Goal: Task Accomplishment & Management: Complete application form

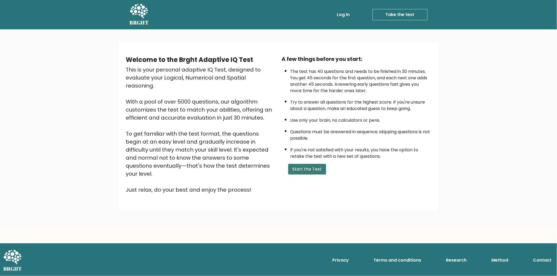
click at [312, 167] on button "Start the Test" at bounding box center [307, 169] width 38 height 11
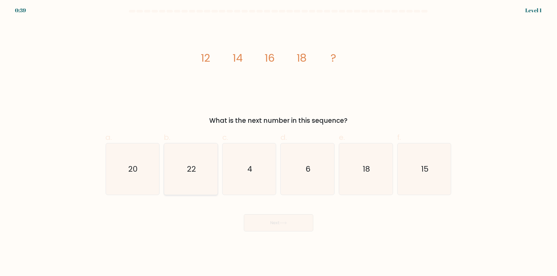
click at [153, 168] on icon "20" at bounding box center [132, 168] width 51 height 51
click at [279, 141] on input "a. 20" at bounding box center [279, 139] width 0 height 3
radio input "true"
click at [276, 220] on button "Next" at bounding box center [278, 222] width 69 height 17
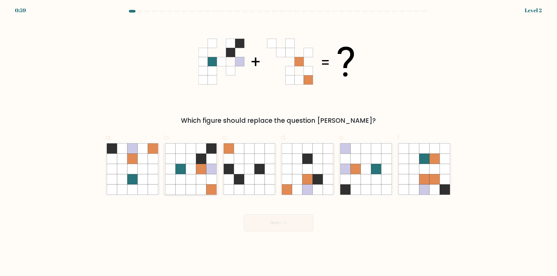
click at [200, 169] on icon at bounding box center [201, 169] width 10 height 10
click at [279, 141] on input "b." at bounding box center [279, 139] width 0 height 3
radio input "true"
click at [283, 218] on button "Next" at bounding box center [278, 222] width 69 height 17
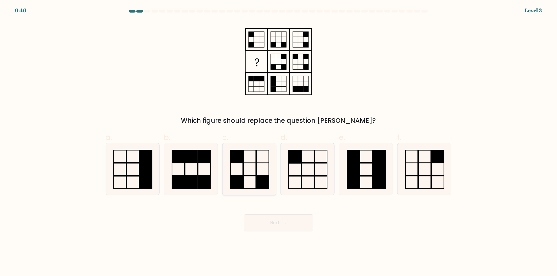
click at [253, 168] on icon at bounding box center [249, 168] width 51 height 51
click at [279, 141] on input "c." at bounding box center [279, 139] width 0 height 3
radio input "true"
click at [278, 217] on button "Next" at bounding box center [278, 222] width 69 height 17
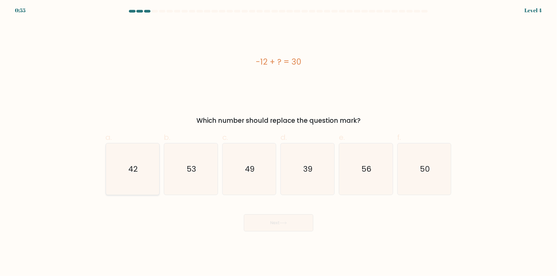
click at [153, 183] on icon "42" at bounding box center [132, 168] width 51 height 51
click at [279, 141] on input "a. 42" at bounding box center [279, 139] width 0 height 3
radio input "true"
click at [195, 217] on div "Next" at bounding box center [278, 216] width 352 height 30
drag, startPoint x: 273, startPoint y: 225, endPoint x: 276, endPoint y: 225, distance: 3.2
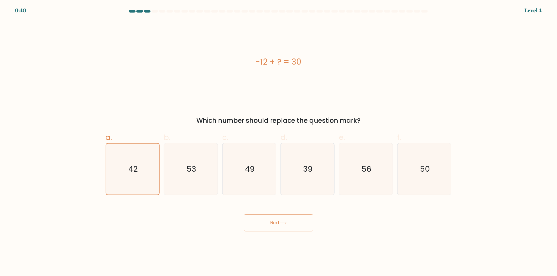
click at [276, 225] on button "Next" at bounding box center [278, 222] width 69 height 17
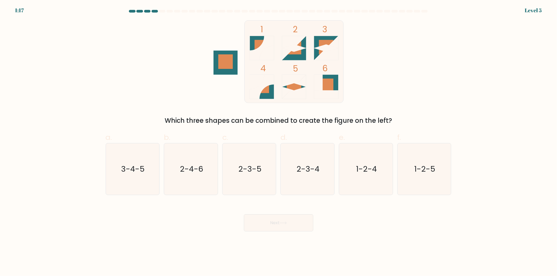
drag, startPoint x: 329, startPoint y: 38, endPoint x: 313, endPoint y: 53, distance: 21.7
click at [314, 52] on rect at bounding box center [326, 48] width 24 height 24
click at [246, 167] on text "2-3-5" at bounding box center [249, 169] width 23 height 11
click at [279, 141] on input "c. 2-3-5" at bounding box center [279, 139] width 0 height 3
radio input "true"
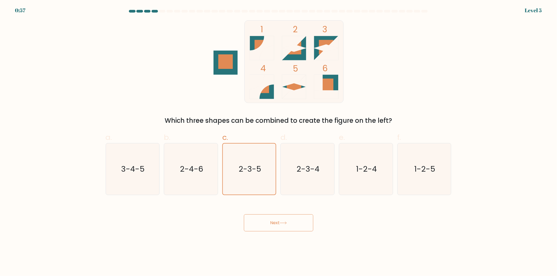
click at [269, 222] on button "Next" at bounding box center [278, 222] width 69 height 17
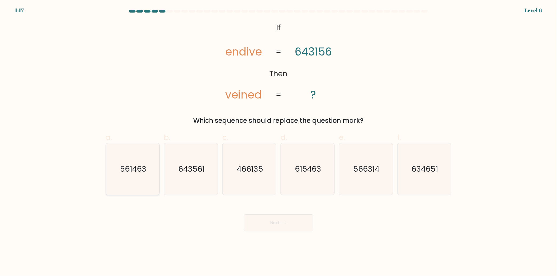
click at [136, 174] on icon "561463" at bounding box center [132, 168] width 51 height 51
click at [279, 141] on input "a. 561463" at bounding box center [279, 139] width 0 height 3
radio input "true"
click at [268, 223] on button "Next" at bounding box center [278, 222] width 69 height 17
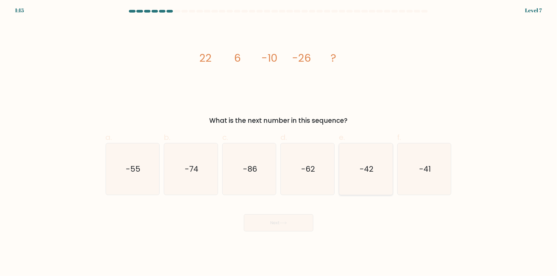
click at [367, 172] on text "-42" at bounding box center [366, 169] width 14 height 11
click at [279, 141] on input "e. -42" at bounding box center [279, 139] width 0 height 3
radio input "true"
click at [292, 224] on button "Next" at bounding box center [278, 222] width 69 height 17
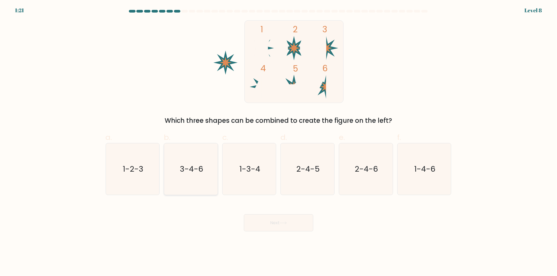
click at [194, 168] on text "3-4-6" at bounding box center [191, 169] width 23 height 11
click at [279, 141] on input "b. 3-4-6" at bounding box center [279, 139] width 0 height 3
radio input "true"
drag, startPoint x: 261, startPoint y: 153, endPoint x: 253, endPoint y: 162, distance: 12.1
click at [261, 153] on icon "1-3-4" at bounding box center [249, 168] width 51 height 51
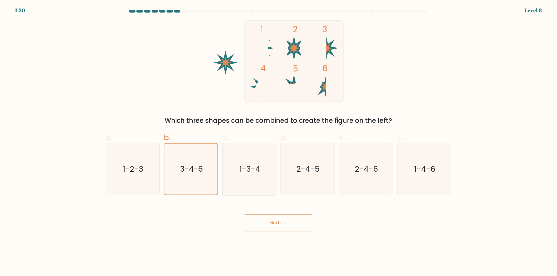
click at [279, 141] on input "c. 1-3-4" at bounding box center [279, 139] width 0 height 3
radio input "true"
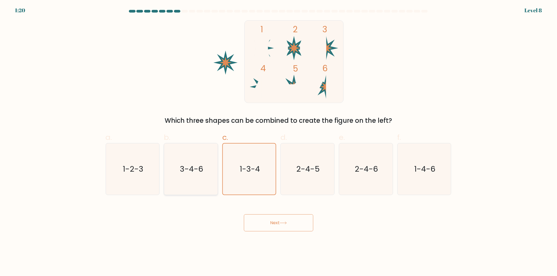
click at [205, 173] on icon "3-4-6" at bounding box center [190, 168] width 51 height 51
click at [279, 141] on input "b. 3-4-6" at bounding box center [279, 139] width 0 height 3
radio input "true"
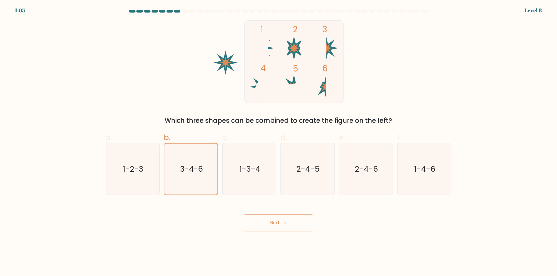
click at [296, 222] on button "Next" at bounding box center [278, 222] width 69 height 17
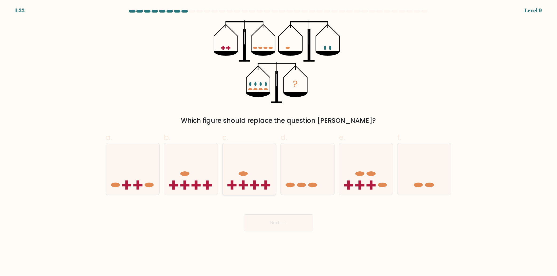
click at [257, 178] on icon at bounding box center [250, 169] width 54 height 44
click at [279, 141] on input "c." at bounding box center [279, 139] width 0 height 3
radio input "true"
click at [279, 222] on button "Next" at bounding box center [278, 222] width 69 height 17
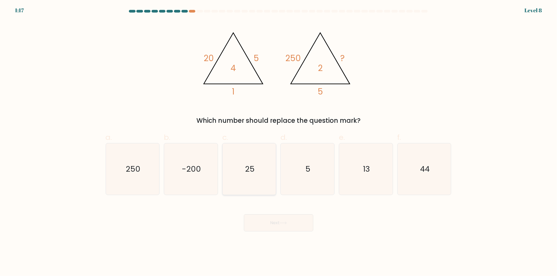
click at [254, 182] on icon "25" at bounding box center [249, 168] width 51 height 51
click at [279, 141] on input "c. 25" at bounding box center [279, 139] width 0 height 3
radio input "true"
click at [306, 228] on button "Next" at bounding box center [278, 222] width 69 height 17
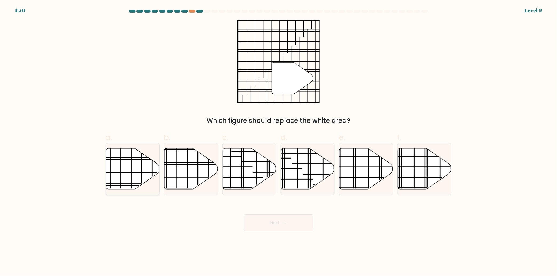
click at [131, 164] on icon at bounding box center [133, 168] width 54 height 41
click at [279, 141] on input "a." at bounding box center [279, 139] width 0 height 3
radio input "true"
click at [279, 217] on button "Next" at bounding box center [278, 222] width 69 height 17
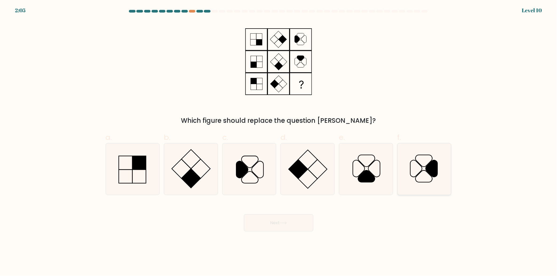
click at [434, 178] on icon at bounding box center [424, 168] width 51 height 51
click at [279, 141] on input "f." at bounding box center [279, 139] width 0 height 3
radio input "true"
click at [302, 229] on button "Next" at bounding box center [278, 222] width 69 height 17
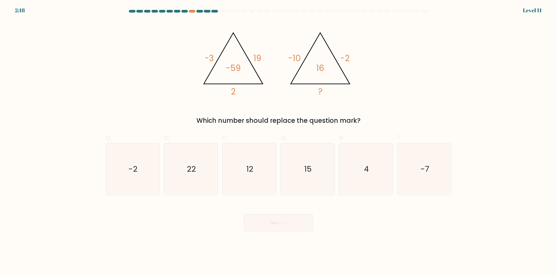
drag, startPoint x: 358, startPoint y: 172, endPoint x: 342, endPoint y: 209, distance: 39.9
click at [358, 172] on icon "4" at bounding box center [365, 168] width 51 height 51
click at [279, 141] on input "e. 4" at bounding box center [279, 139] width 0 height 3
radio input "true"
click at [298, 223] on button "Next" at bounding box center [278, 222] width 69 height 17
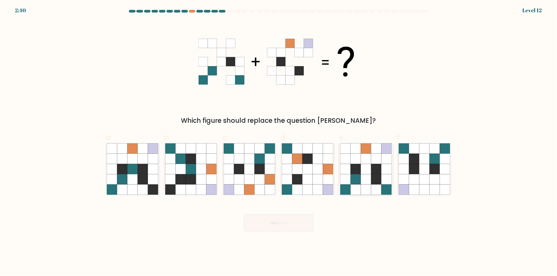
click at [372, 181] on icon at bounding box center [376, 179] width 10 height 10
click at [279, 141] on input "e." at bounding box center [279, 139] width 0 height 3
radio input "true"
click at [290, 223] on button "Next" at bounding box center [278, 222] width 69 height 17
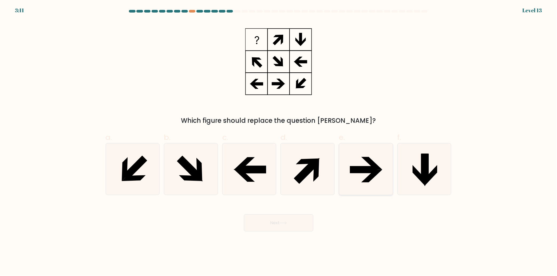
click at [354, 173] on icon at bounding box center [365, 168] width 51 height 51
click at [279, 141] on input "e." at bounding box center [279, 139] width 0 height 3
radio input "true"
click at [296, 221] on button "Next" at bounding box center [278, 222] width 69 height 17
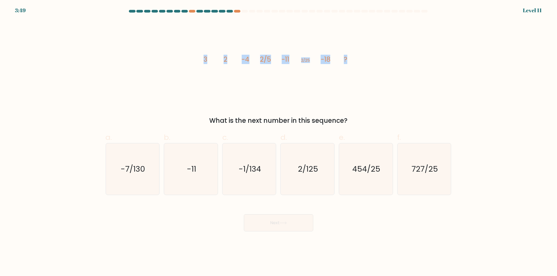
drag, startPoint x: 214, startPoint y: 59, endPoint x: 351, endPoint y: 66, distance: 137.1
click at [351, 66] on icon "image/svg+xml 3 2 -4 2/5 -11 2/25 -18 ?" at bounding box center [279, 61] width 160 height 83
copy g "3 2 -4 2/5 -11 2/25 -18 ?"
click at [312, 168] on text "2/125" at bounding box center [308, 169] width 20 height 11
click at [279, 141] on input "d. 2/125" at bounding box center [279, 139] width 0 height 3
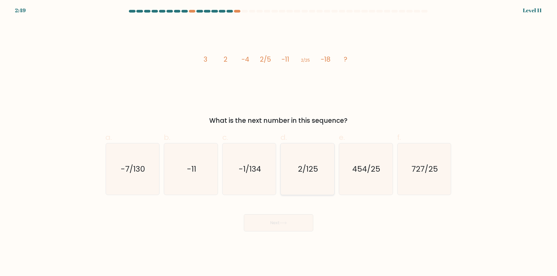
radio input "true"
click at [304, 220] on button "Next" at bounding box center [278, 222] width 69 height 17
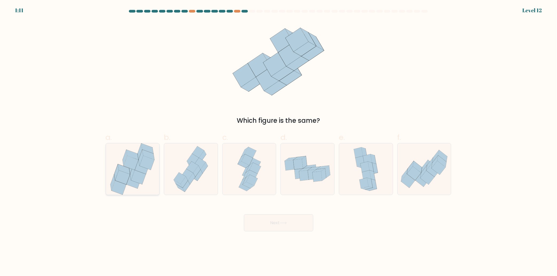
click at [125, 185] on icon at bounding box center [119, 187] width 15 height 14
click at [279, 141] on input "a." at bounding box center [279, 139] width 0 height 3
radio input "true"
click at [303, 228] on button "Next" at bounding box center [278, 222] width 69 height 17
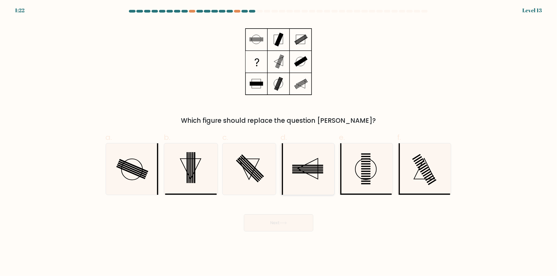
click at [319, 169] on icon at bounding box center [307, 168] width 51 height 51
click at [279, 141] on input "d." at bounding box center [279, 139] width 0 height 3
radio input "true"
click at [298, 223] on button "Next" at bounding box center [278, 222] width 69 height 17
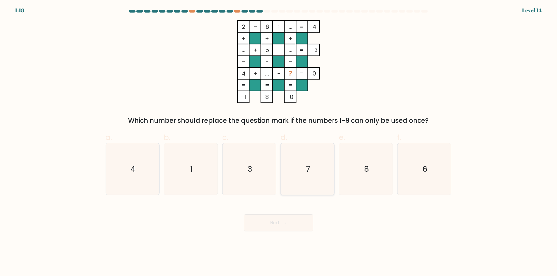
click at [314, 166] on icon "7" at bounding box center [307, 168] width 51 height 51
click at [279, 141] on input "d. 7" at bounding box center [279, 139] width 0 height 3
radio input "true"
click at [287, 222] on icon at bounding box center [283, 222] width 7 height 3
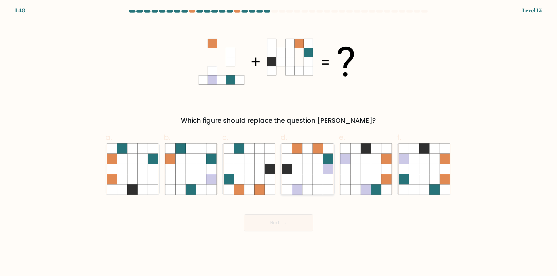
click at [324, 169] on icon at bounding box center [328, 169] width 10 height 10
click at [279, 141] on input "d." at bounding box center [279, 139] width 0 height 3
radio input "true"
click at [279, 220] on button "Next" at bounding box center [278, 222] width 69 height 17
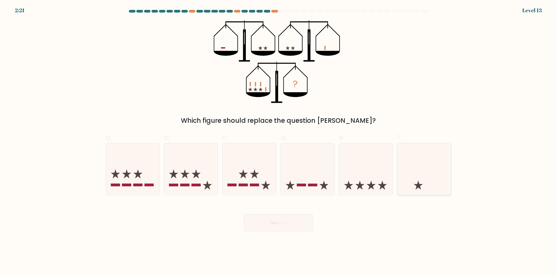
click at [414, 179] on icon at bounding box center [425, 169] width 54 height 44
click at [279, 141] on input "f." at bounding box center [279, 139] width 0 height 3
radio input "true"
click at [294, 220] on button "Next" at bounding box center [278, 222] width 69 height 17
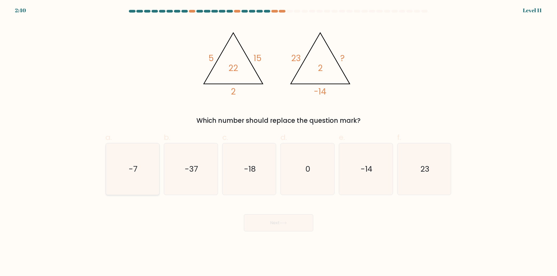
click at [133, 182] on icon "-7" at bounding box center [132, 168] width 51 height 51
click at [279, 141] on input "a. -7" at bounding box center [279, 139] width 0 height 3
radio input "true"
click at [292, 223] on button "Next" at bounding box center [278, 222] width 69 height 17
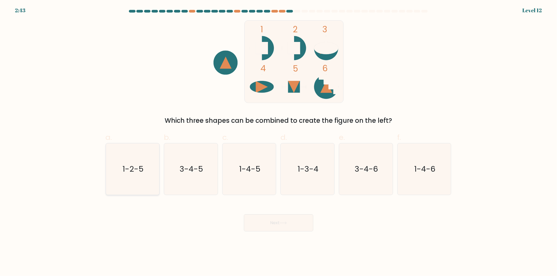
click at [132, 177] on icon "1-2-5" at bounding box center [132, 168] width 51 height 51
click at [279, 141] on input "a. 1-2-5" at bounding box center [279, 139] width 0 height 3
radio input "true"
click at [282, 219] on button "Next" at bounding box center [278, 222] width 69 height 17
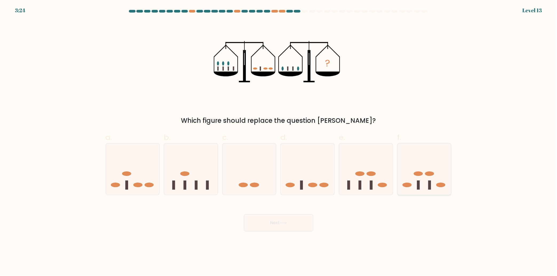
click at [422, 170] on icon at bounding box center [425, 169] width 54 height 44
click at [279, 141] on input "f." at bounding box center [279, 139] width 0 height 3
radio input "true"
click at [285, 229] on button "Next" at bounding box center [278, 222] width 69 height 17
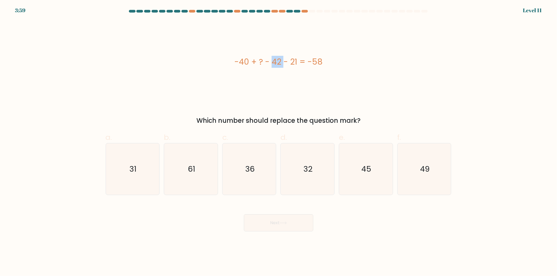
drag, startPoint x: 238, startPoint y: 61, endPoint x: 252, endPoint y: 63, distance: 13.8
click at [252, 63] on div "-40 + ? - 42 - 21 = -58" at bounding box center [279, 62] width 346 height 12
click at [255, 88] on div "-40 + ? - 42 - 21 = -58" at bounding box center [279, 61] width 346 height 83
drag, startPoint x: 233, startPoint y: 61, endPoint x: 335, endPoint y: 71, distance: 101.8
click at [335, 71] on div "-40 + ? - 42 - 21 = -58" at bounding box center [279, 61] width 346 height 83
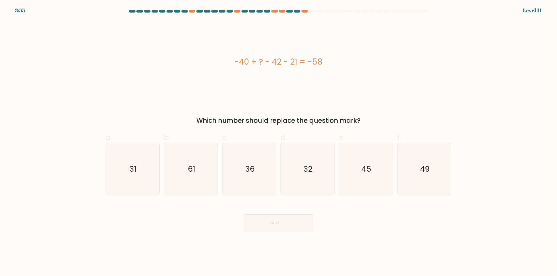
copy div "-40 + ? - 42 - 21 = -58"
click at [369, 228] on div "Next" at bounding box center [278, 216] width 352 height 30
click at [367, 170] on text "45" at bounding box center [367, 169] width 10 height 11
click at [279, 141] on input "e. 45" at bounding box center [279, 139] width 0 height 3
radio input "true"
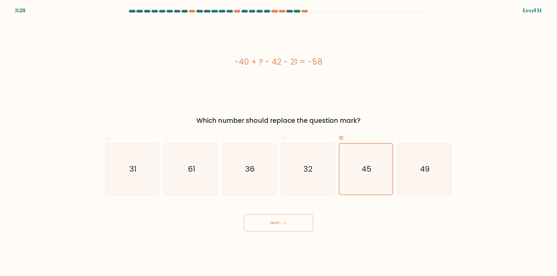
click at [273, 218] on button "Next" at bounding box center [278, 222] width 69 height 17
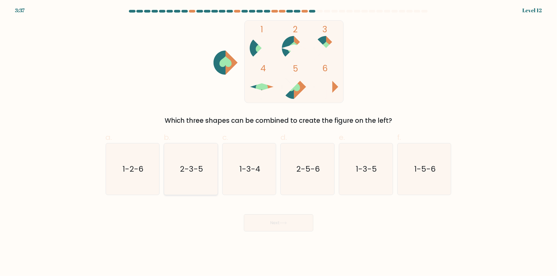
click at [204, 175] on icon "2-3-5" at bounding box center [190, 168] width 51 height 51
click at [279, 141] on input "b. 2-3-5" at bounding box center [279, 139] width 0 height 3
radio input "true"
click at [266, 221] on button "Next" at bounding box center [278, 222] width 69 height 17
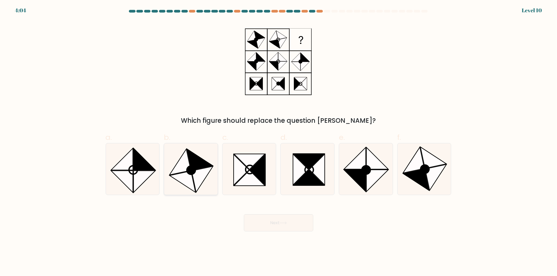
click at [199, 179] on icon at bounding box center [202, 179] width 21 height 26
click at [279, 141] on input "b." at bounding box center [279, 139] width 0 height 3
radio input "true"
click at [273, 223] on button "Next" at bounding box center [278, 222] width 69 height 17
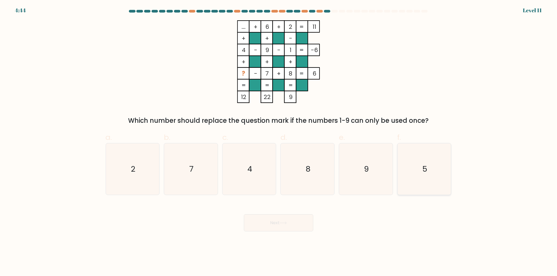
click at [426, 167] on text "5" at bounding box center [424, 169] width 5 height 11
click at [279, 141] on input "f. 5" at bounding box center [279, 139] width 0 height 3
radio input "true"
click at [294, 224] on button "Next" at bounding box center [278, 222] width 69 height 17
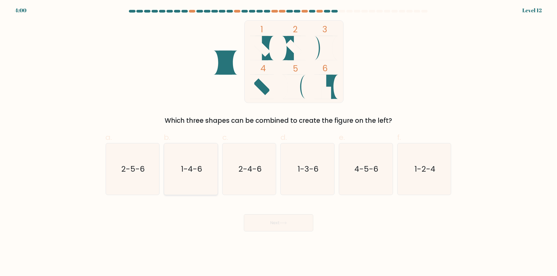
click at [213, 180] on icon "1-4-6" at bounding box center [190, 168] width 51 height 51
click at [279, 141] on input "b. 1-4-6" at bounding box center [279, 139] width 0 height 3
radio input "true"
click at [287, 225] on button "Next" at bounding box center [278, 222] width 69 height 17
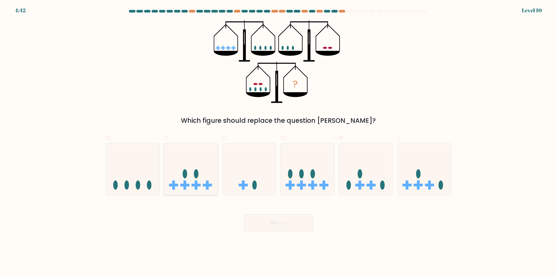
click at [208, 177] on icon at bounding box center [191, 169] width 54 height 44
click at [279, 141] on input "b." at bounding box center [279, 139] width 0 height 3
radio input "true"
click at [281, 220] on button "Next" at bounding box center [278, 222] width 69 height 17
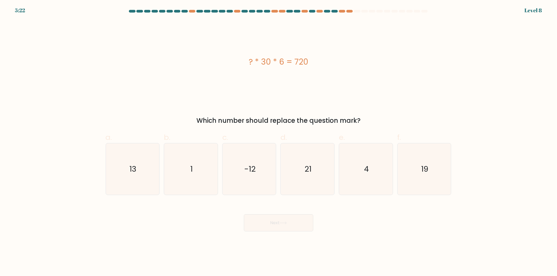
drag, startPoint x: 250, startPoint y: 63, endPoint x: 317, endPoint y: 63, distance: 67.8
click at [317, 63] on div "? * 30 * 6 = 720" at bounding box center [279, 62] width 346 height 12
copy div "? * 30 * 6 = 720"
click at [358, 67] on div "? * 30 * 6 = 720" at bounding box center [279, 62] width 346 height 12
click at [351, 82] on div "? * 30 * 6 = 720" at bounding box center [279, 61] width 346 height 83
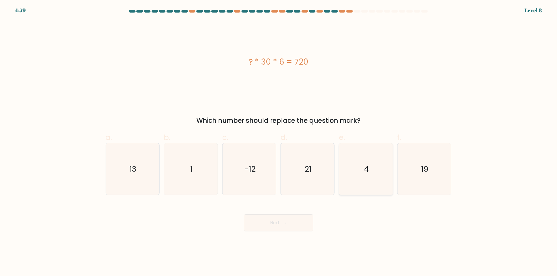
click at [359, 172] on icon "4" at bounding box center [365, 168] width 51 height 51
click at [279, 141] on input "e. 4" at bounding box center [279, 139] width 0 height 3
radio input "true"
click at [314, 218] on div "Next" at bounding box center [278, 216] width 352 height 30
click at [309, 219] on button "Next" at bounding box center [278, 222] width 69 height 17
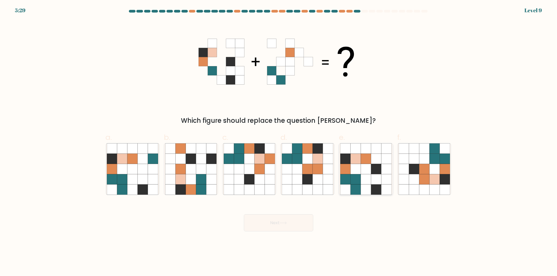
click at [374, 177] on icon at bounding box center [376, 179] width 10 height 10
click at [279, 141] on input "e." at bounding box center [279, 139] width 0 height 3
radio input "true"
click at [297, 221] on button "Next" at bounding box center [278, 222] width 69 height 17
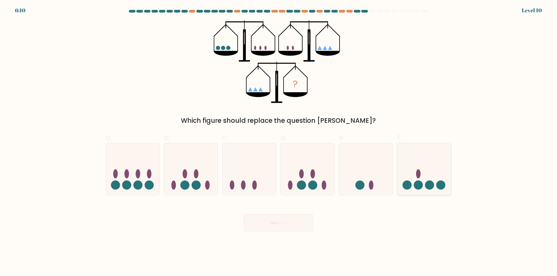
click at [418, 171] on icon at bounding box center [425, 169] width 54 height 44
click at [279, 141] on input "f." at bounding box center [279, 139] width 0 height 3
radio input "true"
click at [280, 218] on button "Next" at bounding box center [278, 222] width 69 height 17
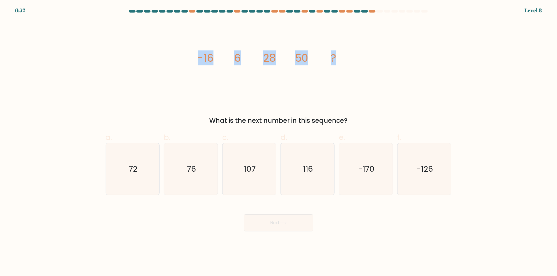
drag, startPoint x: 196, startPoint y: 58, endPoint x: 339, endPoint y: 62, distance: 143.1
click at [339, 62] on div "image/svg+xml -16 6 28 50 ? What is the next number in this sequence?" at bounding box center [278, 72] width 352 height 105
copy g "-16 6 28 50 ?"
click at [142, 172] on icon "72" at bounding box center [132, 168] width 51 height 51
click at [279, 141] on input "a. 72" at bounding box center [279, 139] width 0 height 3
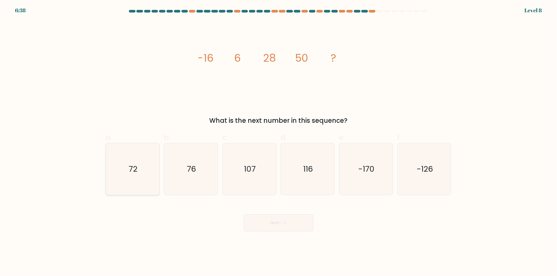
radio input "true"
drag, startPoint x: 267, startPoint y: 221, endPoint x: 276, endPoint y: 221, distance: 8.6
click at [276, 221] on button "Next" at bounding box center [278, 222] width 69 height 17
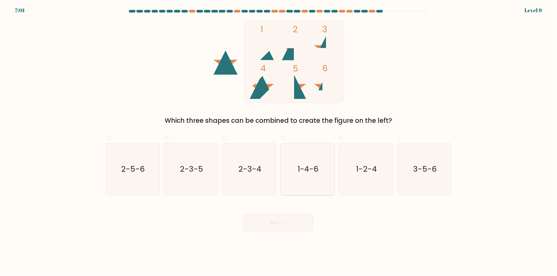
click at [311, 177] on icon "1-4-6" at bounding box center [307, 168] width 51 height 51
click at [279, 141] on input "d. 1-4-6" at bounding box center [279, 139] width 0 height 3
radio input "true"
click at [307, 219] on button "Next" at bounding box center [278, 222] width 69 height 17
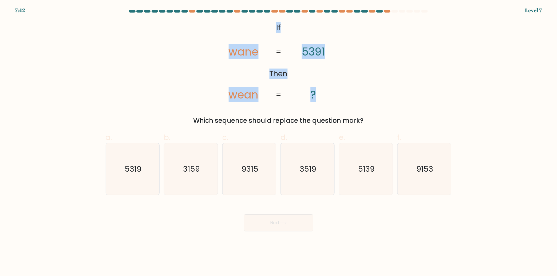
drag, startPoint x: 276, startPoint y: 27, endPoint x: 326, endPoint y: 95, distance: 84.7
click at [326, 95] on icon "@import url('https://fonts.googleapis.com/css?family=Abril+Fatface:400,100,100i…" at bounding box center [278, 61] width 134 height 83
copy icon "If Then wane wean 5391 ?"
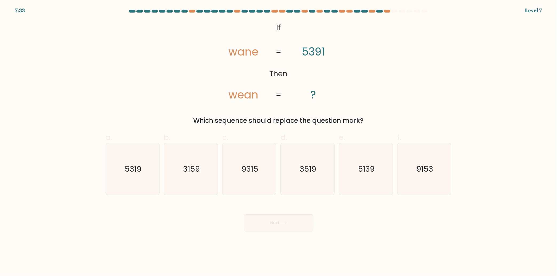
click at [359, 217] on div "Next" at bounding box center [278, 216] width 352 height 30
click at [362, 178] on icon "5139" at bounding box center [365, 168] width 51 height 51
click at [279, 141] on input "e. 5139" at bounding box center [279, 139] width 0 height 3
radio input "true"
click at [285, 223] on icon at bounding box center [283, 222] width 7 height 3
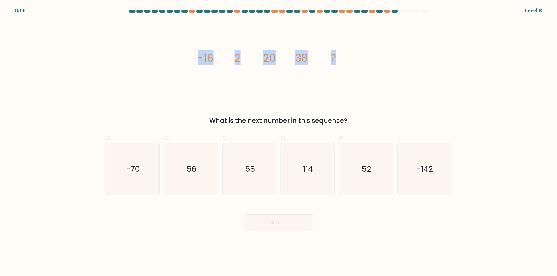
drag, startPoint x: 200, startPoint y: 57, endPoint x: 344, endPoint y: 64, distance: 144.2
click at [344, 64] on icon "image/svg+xml -16 2 20 38 ?" at bounding box center [279, 61] width 160 height 83
copy g "-16 2 20 38 ?"
click at [201, 186] on icon "56" at bounding box center [190, 168] width 51 height 51
click at [279, 141] on input "b. 56" at bounding box center [279, 139] width 0 height 3
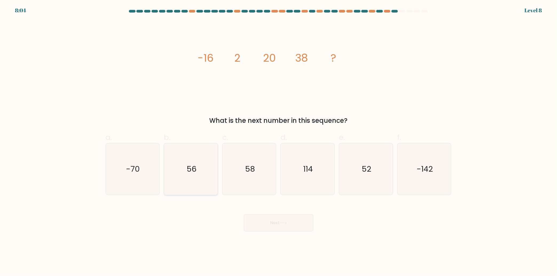
radio input "true"
click at [269, 217] on button "Next" at bounding box center [278, 222] width 69 height 17
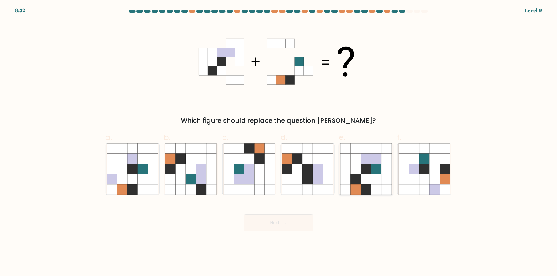
click at [370, 171] on icon at bounding box center [366, 169] width 10 height 10
click at [279, 141] on input "e." at bounding box center [279, 139] width 0 height 3
radio input "true"
click at [297, 225] on button "Next" at bounding box center [278, 222] width 69 height 17
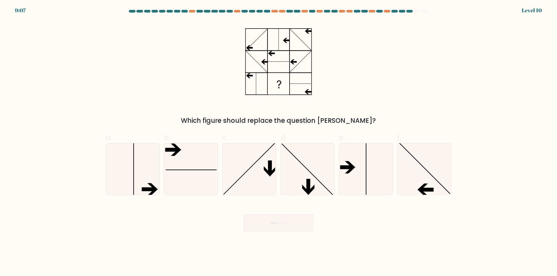
click at [420, 100] on div "Which figure should replace the question mark?" at bounding box center [278, 72] width 352 height 105
click at [425, 158] on icon at bounding box center [424, 168] width 51 height 51
click at [279, 141] on input "f." at bounding box center [279, 139] width 0 height 3
radio input "true"
drag, startPoint x: 300, startPoint y: 220, endPoint x: 294, endPoint y: 222, distance: 5.8
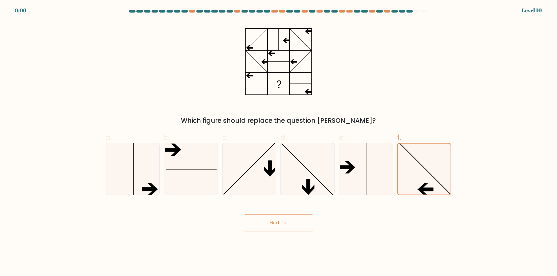
click at [294, 222] on button "Next" at bounding box center [278, 222] width 69 height 17
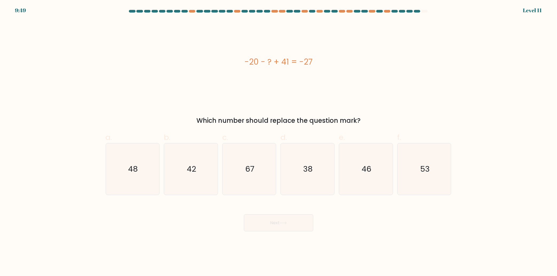
drag, startPoint x: 243, startPoint y: 61, endPoint x: 324, endPoint y: 64, distance: 81.7
click at [324, 64] on div "-20 - ? + 41 = -27" at bounding box center [279, 62] width 346 height 12
copy div "-20 - ? + 41 = -27"
click at [379, 221] on div "Next" at bounding box center [278, 216] width 352 height 30
click at [141, 180] on icon "48" at bounding box center [132, 168] width 51 height 51
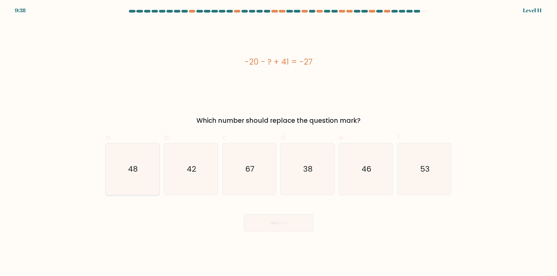
click at [279, 141] on input "a. 48" at bounding box center [279, 139] width 0 height 3
radio input "true"
click at [284, 223] on button "Next" at bounding box center [278, 222] width 69 height 17
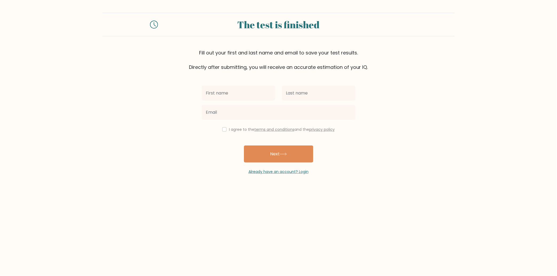
click at [248, 92] on input "text" at bounding box center [239, 93] width 74 height 15
type input "[PERSON_NAME]"
type input "Encarnado"
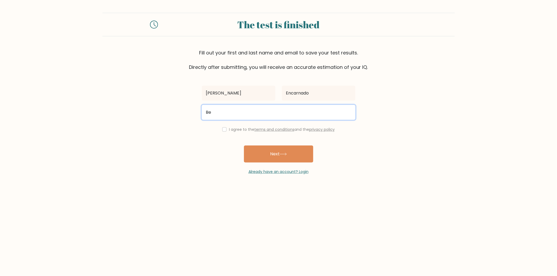
type input "B"
type input "[EMAIL_ADDRESS][DOMAIN_NAME]"
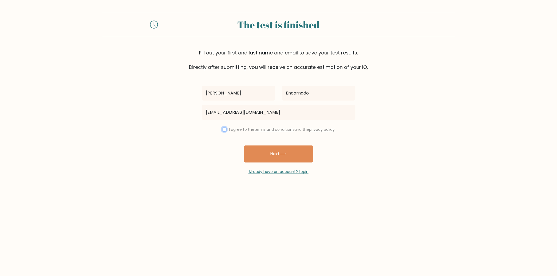
click at [223, 130] on input "checkbox" at bounding box center [224, 129] width 4 height 4
checkbox input "true"
click at [197, 166] on form "The test is finished Fill out your first and last name and email to save your t…" at bounding box center [278, 94] width 557 height 162
click at [266, 155] on button "Next" at bounding box center [278, 153] width 69 height 17
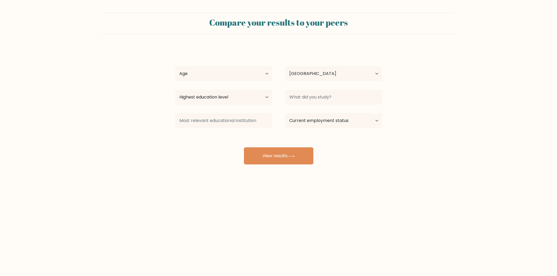
select select "PH"
click at [238, 74] on select "Age Under 18 years old 18-24 years old 25-34 years old 35-44 years old 45-54 ye…" at bounding box center [223, 73] width 97 height 15
select select "18_24"
click at [175, 66] on select "Age Under 18 years old 18-24 years old 25-34 years old 35-44 years old 45-54 ye…" at bounding box center [223, 73] width 97 height 15
click at [235, 95] on select "Highest education level No schooling Primary Lower Secondary Upper Secondary Oc…" at bounding box center [223, 97] width 97 height 15
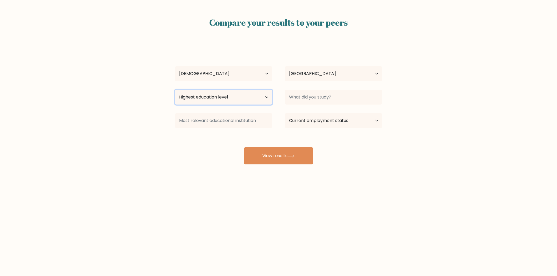
click at [218, 98] on select "Highest education level No schooling Primary Lower Secondary Upper Secondary Oc…" at bounding box center [223, 97] width 97 height 15
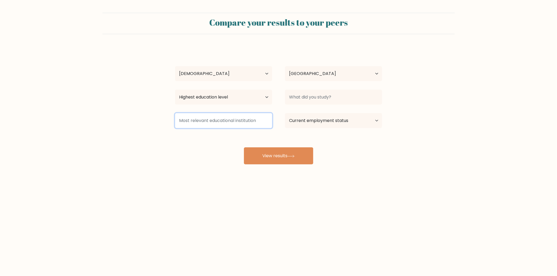
click at [252, 124] on input at bounding box center [223, 120] width 97 height 15
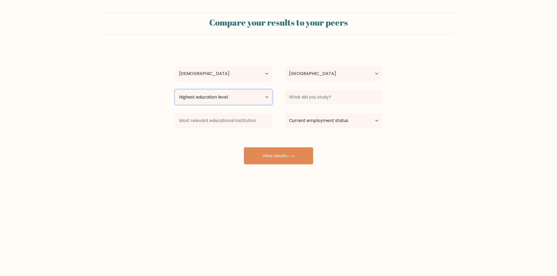
click at [244, 100] on select "Highest education level No schooling Primary Lower Secondary Upper Secondary Oc…" at bounding box center [223, 97] width 97 height 15
select select "primary"
click at [175, 90] on select "Highest education level No schooling Primary Lower Secondary Upper Secondary Oc…" at bounding box center [223, 97] width 97 height 15
click at [207, 156] on div "Benedict Encarnado Age Under 18 years old 18-24 years old 25-34 years old 35-44…" at bounding box center [278, 105] width 213 height 117
click at [236, 102] on select "Highest education level No schooling Primary Lower Secondary Upper Secondary Oc…" at bounding box center [223, 97] width 97 height 15
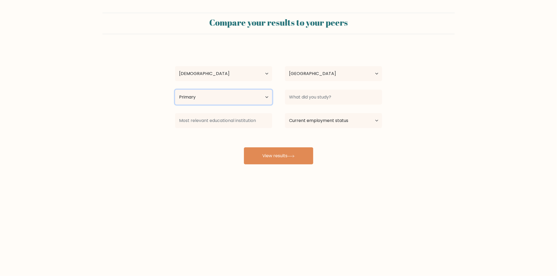
drag, startPoint x: 234, startPoint y: 99, endPoint x: 260, endPoint y: 100, distance: 26.7
click at [234, 99] on select "Highest education level No schooling Primary Lower Secondary Upper Secondary Oc…" at bounding box center [223, 97] width 97 height 15
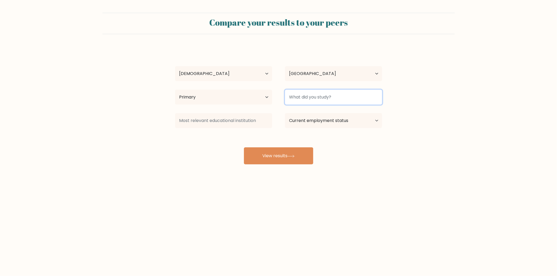
click at [324, 93] on input at bounding box center [333, 97] width 97 height 15
click at [324, 96] on input at bounding box center [333, 97] width 97 height 15
type input "B"
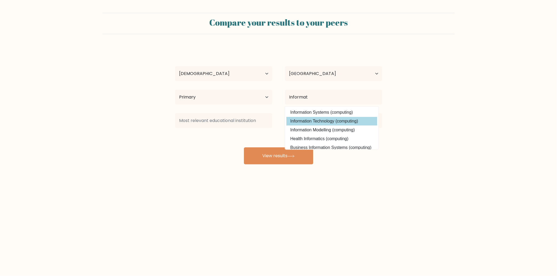
click at [334, 119] on option "Information Technology (computing)" at bounding box center [331, 121] width 91 height 9
type input "Information Technology"
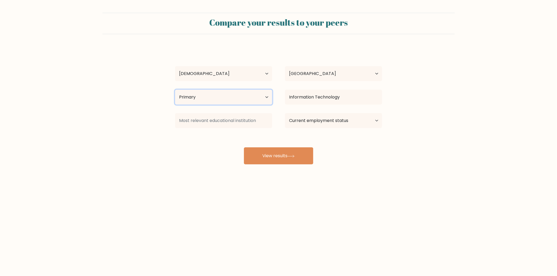
click at [246, 95] on select "Highest education level No schooling Primary Lower Secondary Upper Secondary Oc…" at bounding box center [223, 97] width 97 height 15
click at [175, 90] on select "Highest education level No schooling Primary Lower Secondary Upper Secondary Oc…" at bounding box center [223, 97] width 97 height 15
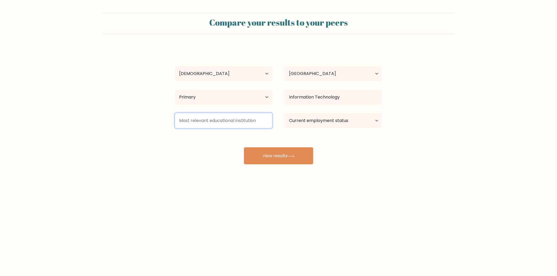
click at [218, 119] on input at bounding box center [223, 120] width 97 height 15
click at [233, 124] on input at bounding box center [223, 120] width 97 height 15
click at [226, 142] on div "Benedict Encarnado Age Under 18 years old 18-24 years old 25-34 years old 35-44…" at bounding box center [278, 105] width 213 height 117
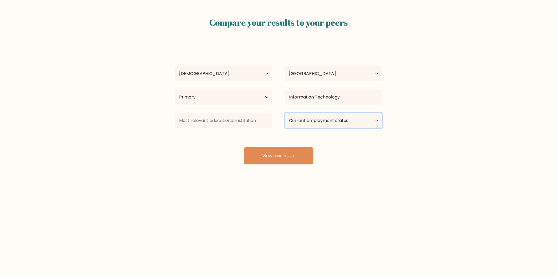
click at [331, 128] on select "Current employment status Employed Student Retired Other / prefer not to answer" at bounding box center [333, 120] width 97 height 15
click at [285, 113] on select "Current employment status Employed Student Retired Other / prefer not to answer" at bounding box center [333, 120] width 97 height 15
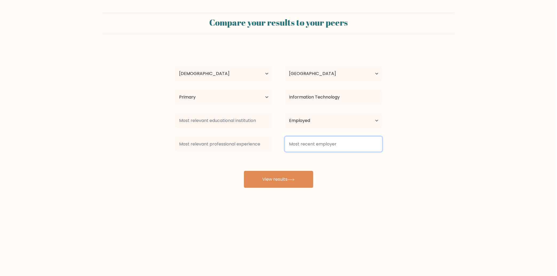
click at [311, 143] on input at bounding box center [333, 144] width 97 height 15
click at [342, 158] on div "Benedict Encarnado Age Under 18 years old 18-24 years old 25-34 years old 35-44…" at bounding box center [278, 117] width 213 height 141
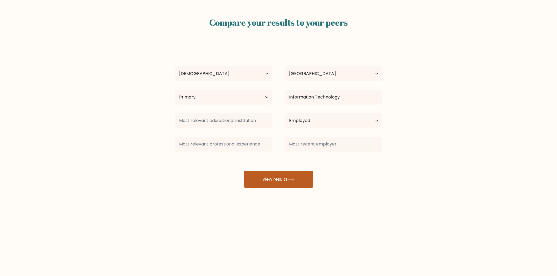
click at [264, 178] on button "View results" at bounding box center [278, 179] width 69 height 17
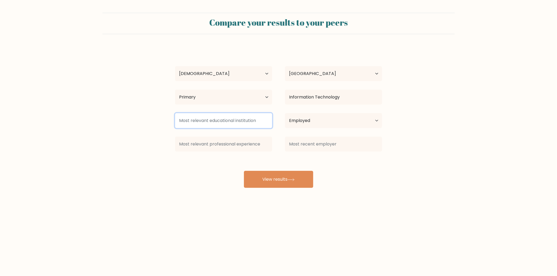
click at [252, 120] on input at bounding box center [223, 120] width 97 height 15
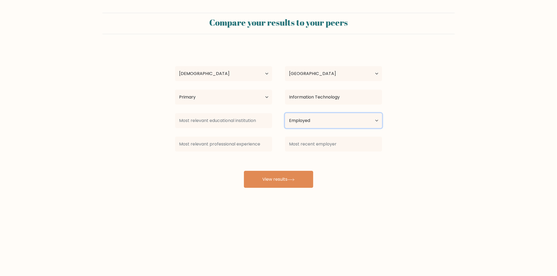
click at [311, 123] on select "Current employment status Employed Student Retired Other / prefer not to answer" at bounding box center [333, 120] width 97 height 15
select select "student"
click at [285, 113] on select "Current employment status Employed Student Retired Other / prefer not to answer" at bounding box center [333, 120] width 97 height 15
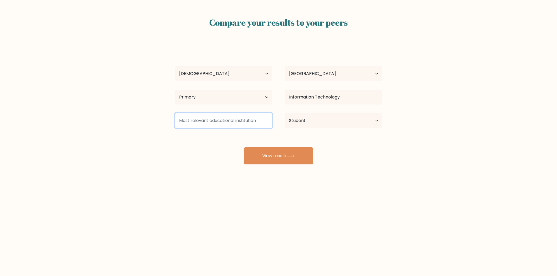
click at [252, 121] on input at bounding box center [223, 120] width 97 height 15
click at [250, 122] on input at bounding box center [223, 120] width 97 height 15
click at [250, 136] on div "Benedict Encarnado Age Under 18 years old 18-24 years old 25-34 years old 35-44…" at bounding box center [278, 105] width 213 height 117
click at [252, 121] on input at bounding box center [223, 120] width 97 height 15
click at [239, 123] on input at bounding box center [223, 120] width 97 height 15
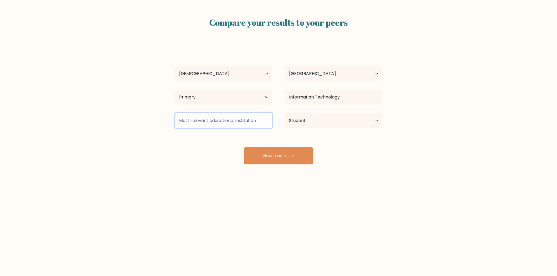
click at [239, 123] on input at bounding box center [223, 120] width 97 height 15
click at [233, 118] on input at bounding box center [223, 120] width 97 height 15
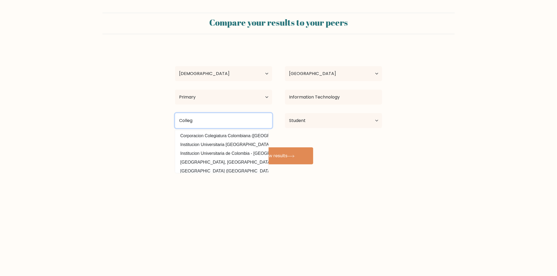
type input "College"
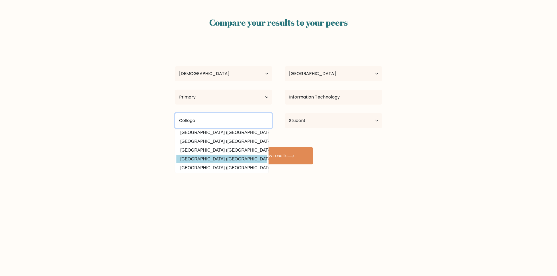
scroll to position [47, 0]
drag, startPoint x: 224, startPoint y: 122, endPoint x: 158, endPoint y: 120, distance: 65.1
click at [158, 120] on form "Compare your results to your peers Benedict Encarnado Age Under 18 years old 18…" at bounding box center [278, 89] width 557 height 152
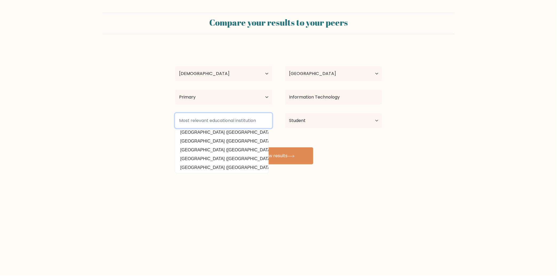
scroll to position [0, 0]
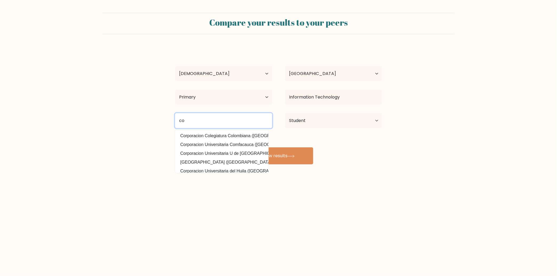
type input "c"
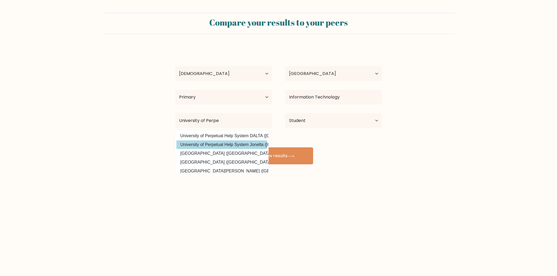
click at [208, 143] on option "University of Perpetual Help System Jonelta (Philippines)" at bounding box center [221, 144] width 91 height 9
type input "University of Perpetual Help System Jonelta"
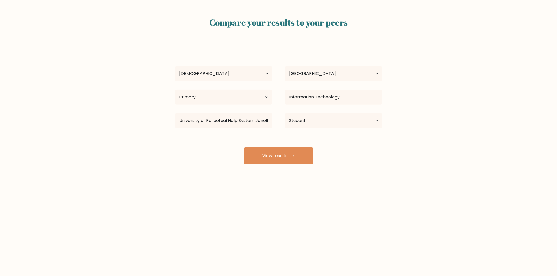
click at [217, 173] on div "Compare your results to your peers Benedict Encarnado Age Under 18 years old 18…" at bounding box center [278, 101] width 557 height 202
click at [271, 156] on button "View results" at bounding box center [278, 155] width 69 height 17
